Goal: Task Accomplishment & Management: Use online tool/utility

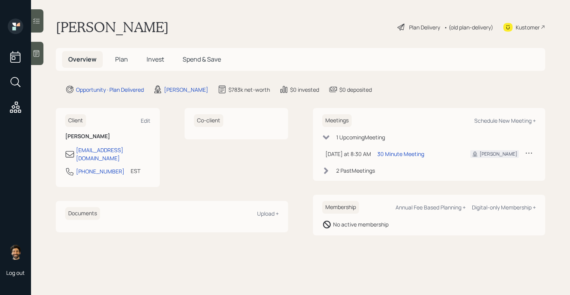
click at [120, 60] on span "Plan" at bounding box center [121, 59] width 13 height 9
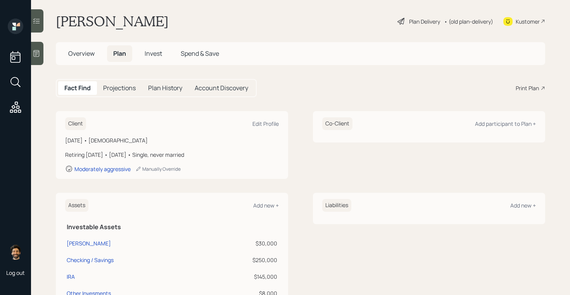
scroll to position [4, 0]
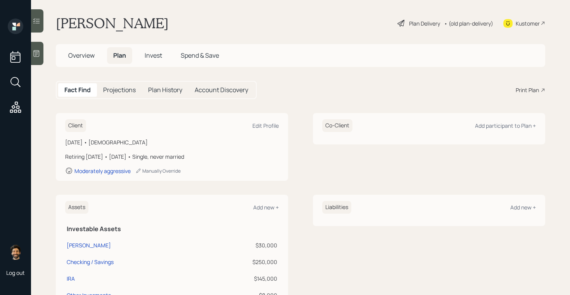
click at [72, 54] on span "Overview" at bounding box center [81, 55] width 26 height 9
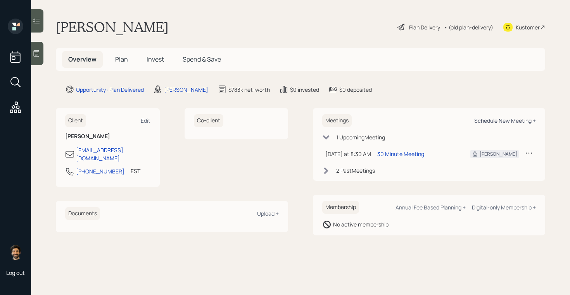
click at [475, 119] on div "Schedule New Meeting +" at bounding box center [505, 120] width 62 height 7
select select "f14b762f-c7c2-4b89-9227-8fa891345eea"
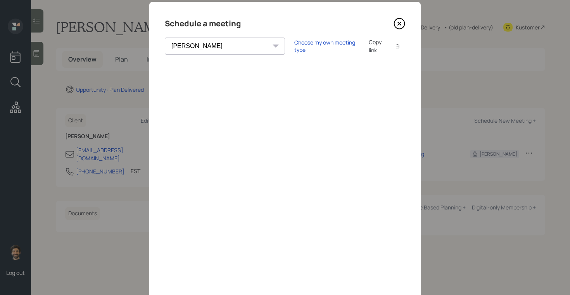
scroll to position [19, 0]
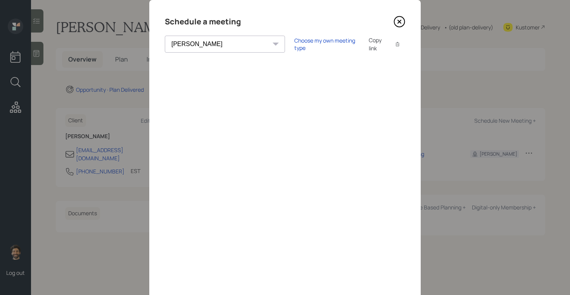
click at [399, 23] on icon at bounding box center [399, 22] width 12 height 12
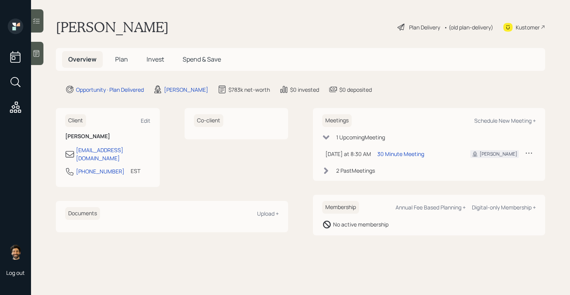
click at [496, 117] on div "Meetings Schedule New Meeting +" at bounding box center [428, 120] width 213 height 13
click at [496, 122] on div "Schedule New Meeting +" at bounding box center [505, 120] width 62 height 7
select select "f14b762f-c7c2-4b89-9227-8fa891345eea"
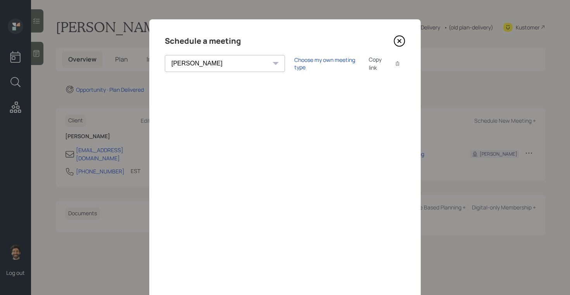
click at [368, 62] on div "Copy link" at bounding box center [377, 63] width 18 height 16
